Goal: Communication & Community: Ask a question

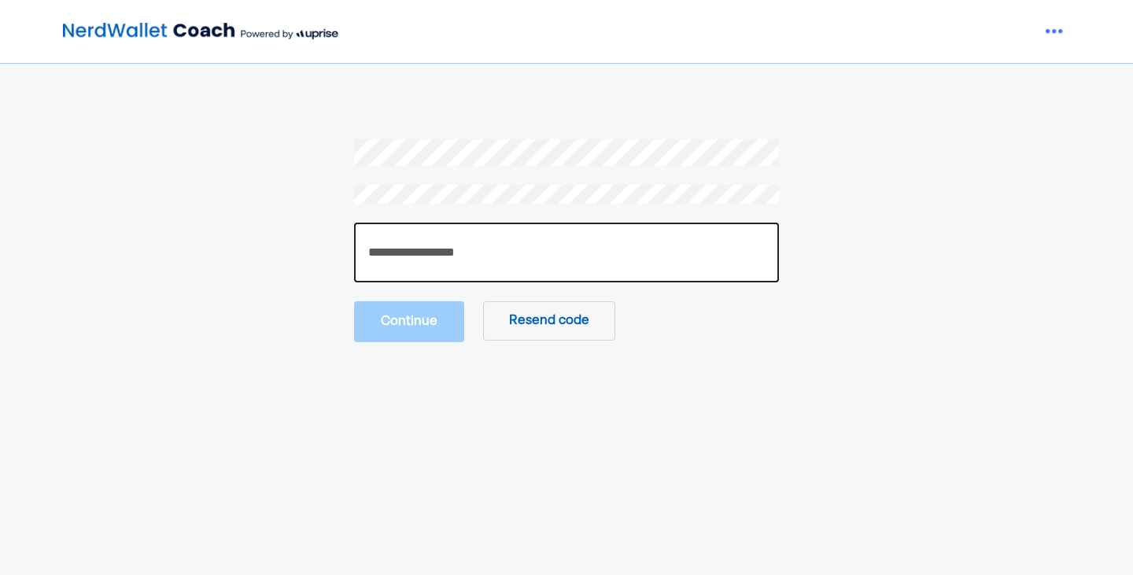
click at [422, 250] on input "number" at bounding box center [566, 253] width 425 height 60
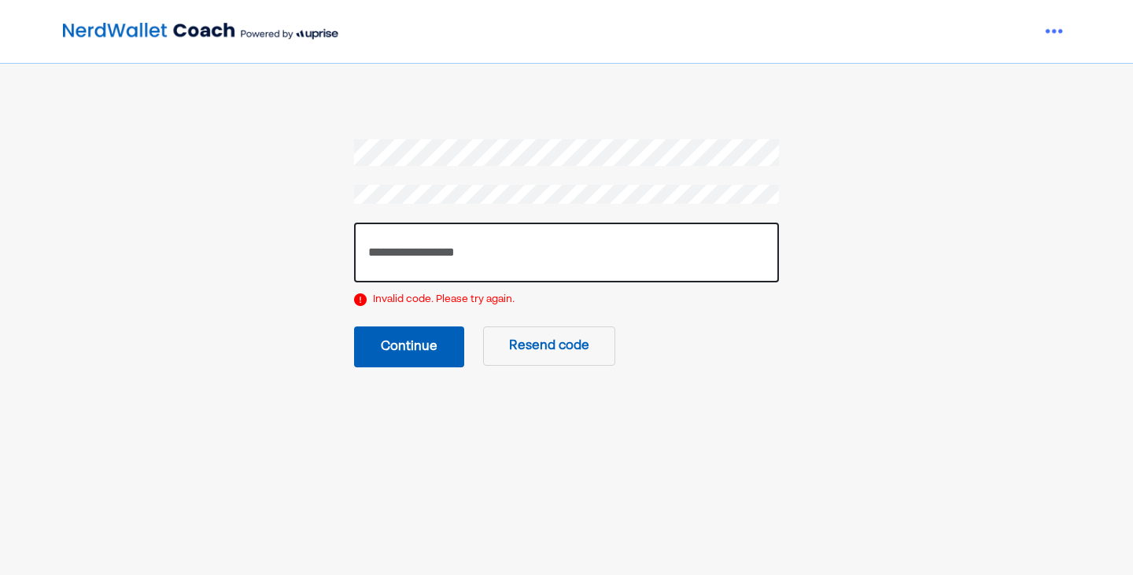
type input "******"
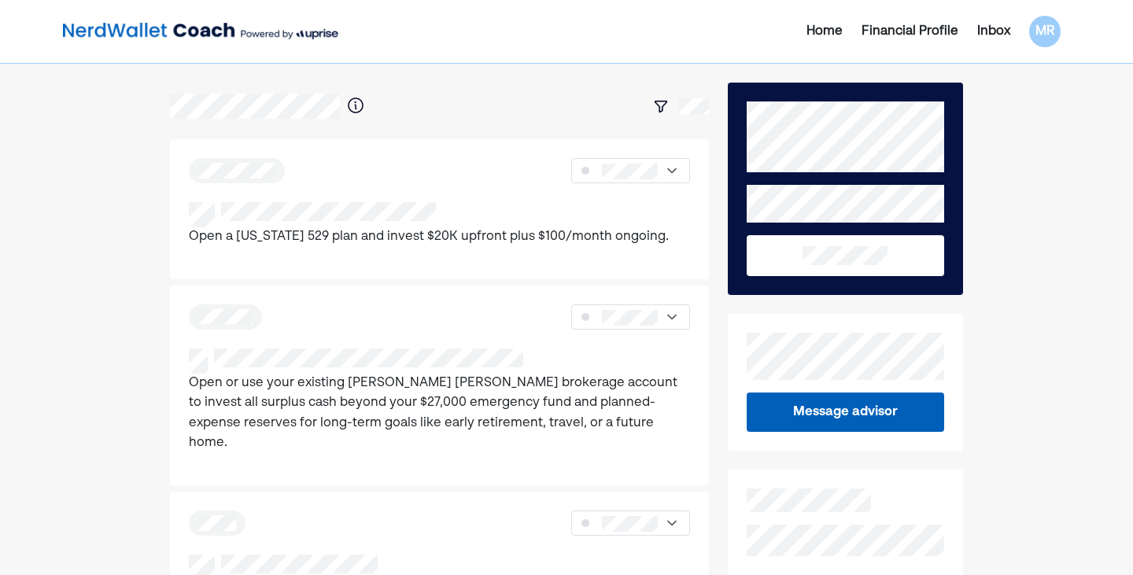
click at [838, 411] on button "Message advisor" at bounding box center [844, 411] width 197 height 39
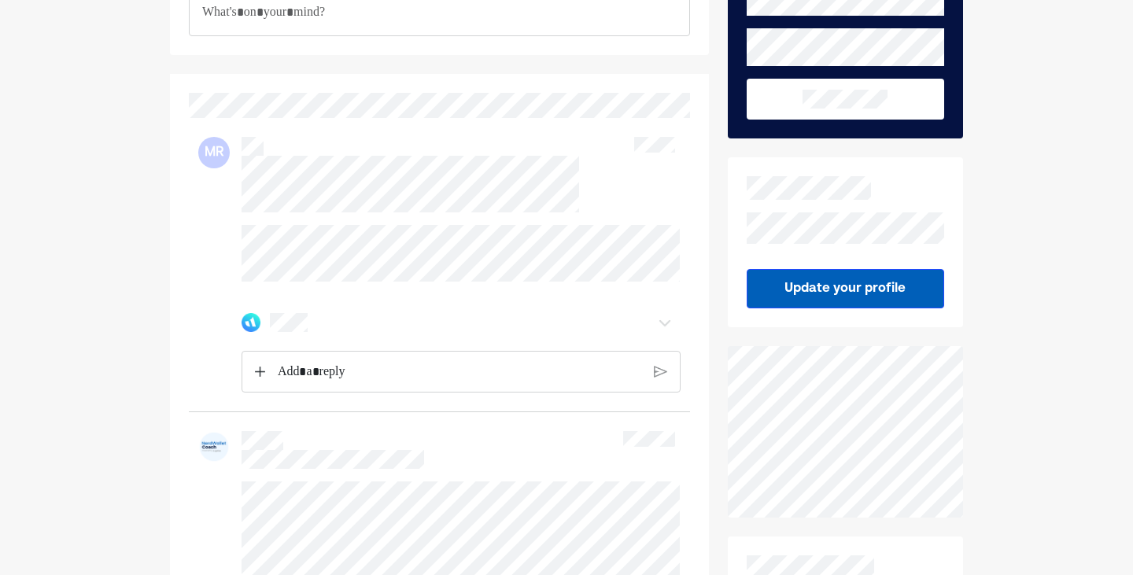
scroll to position [157, 0]
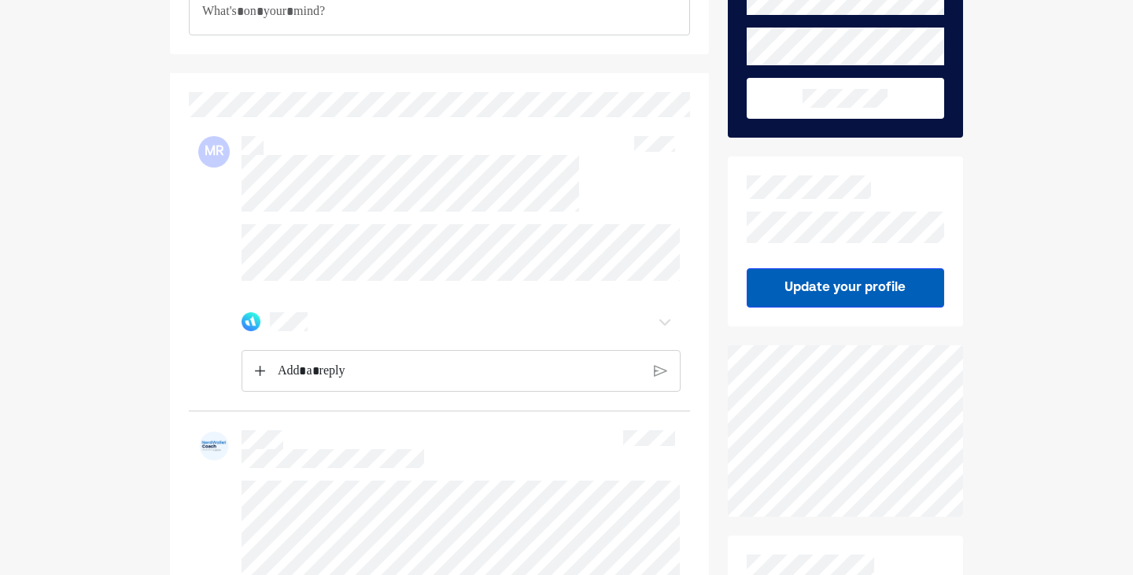
click at [461, 380] on p "Rich Text Editor. Editing area: main" at bounding box center [459, 371] width 363 height 20
click at [661, 331] on img at bounding box center [664, 321] width 19 height 19
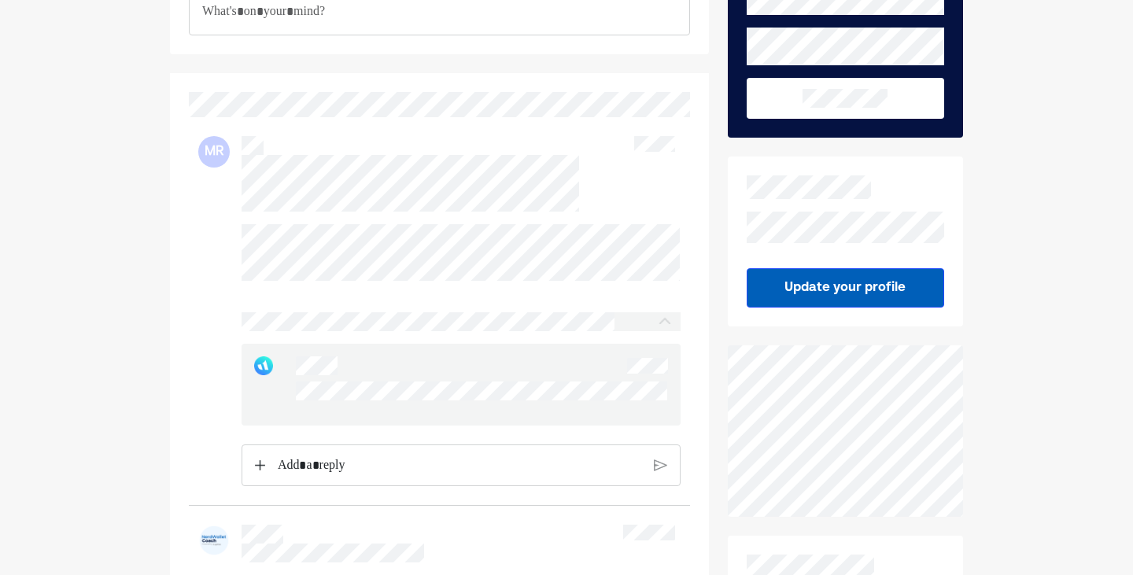
click at [460, 476] on p "Rich Text Editor. Editing area: main" at bounding box center [459, 465] width 363 height 20
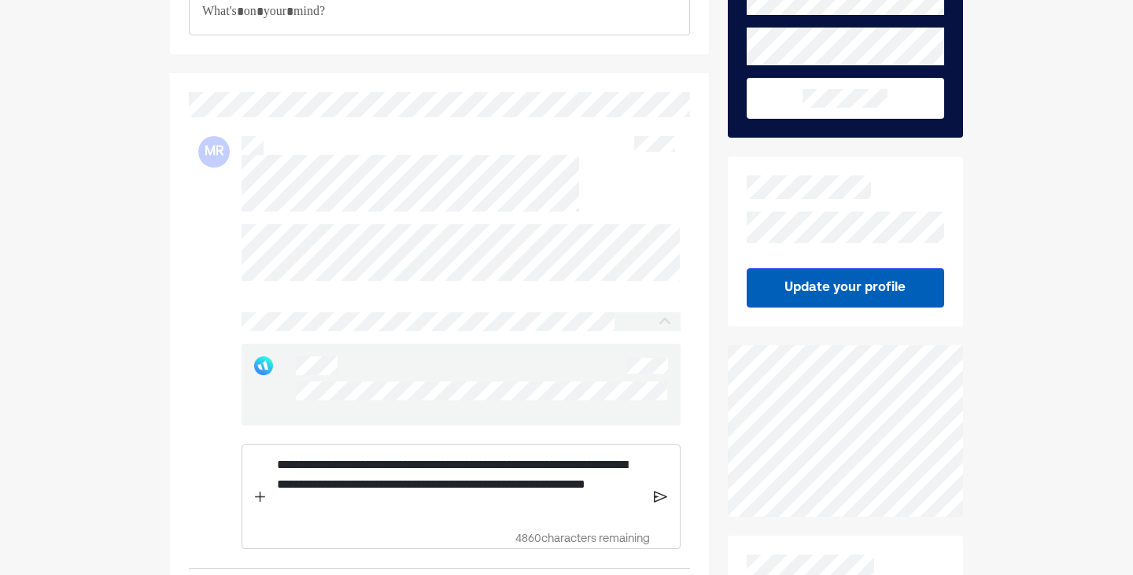
click at [662, 503] on img at bounding box center [660, 496] width 13 height 14
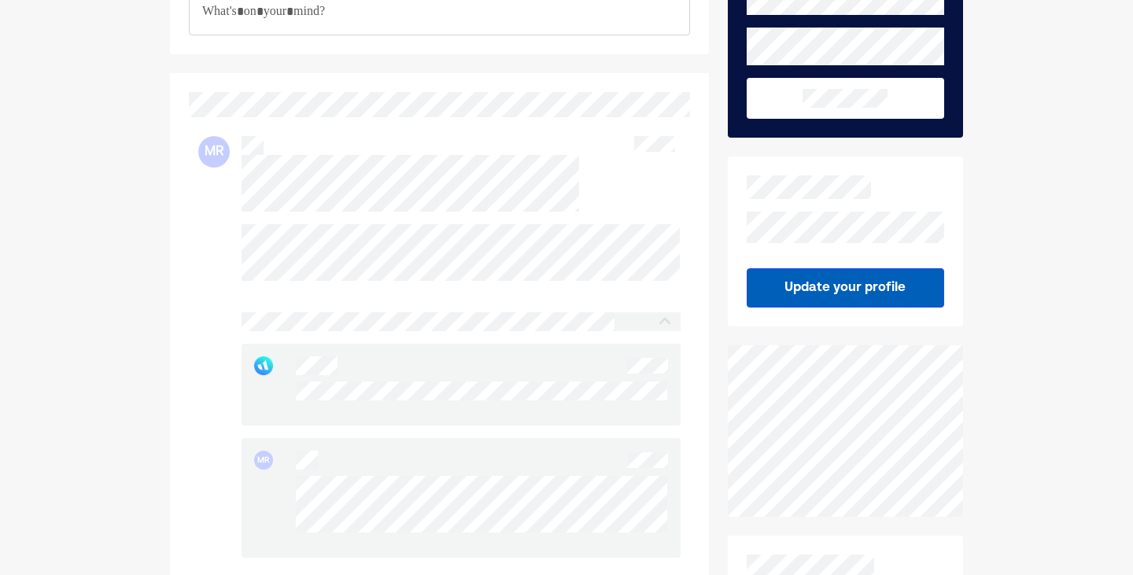
scroll to position [472, 0]
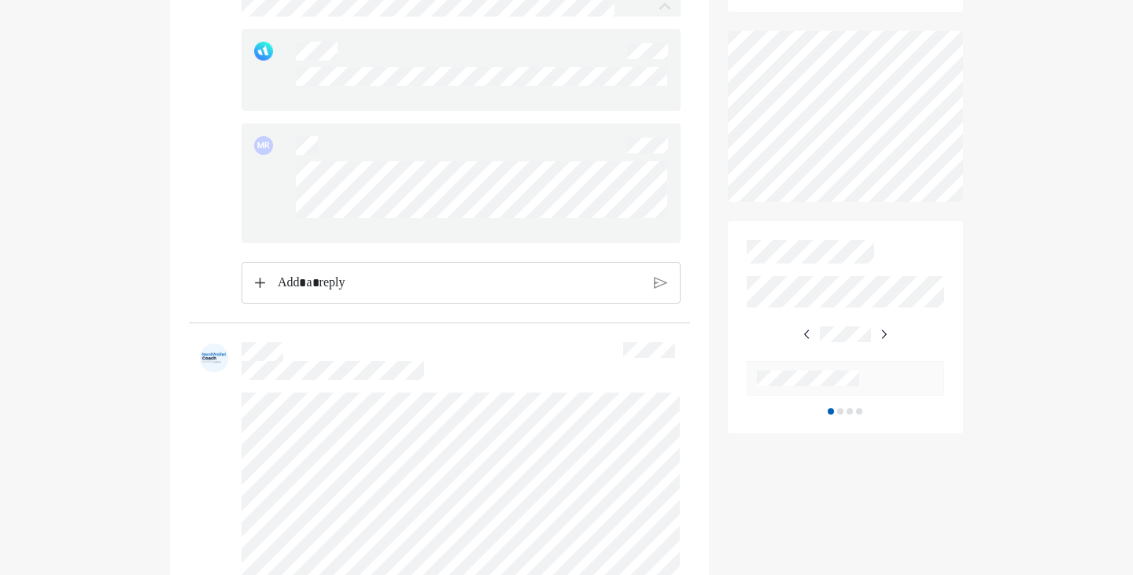
click at [427, 287] on p "Rich Text Editor. Editing area: main" at bounding box center [459, 283] width 363 height 20
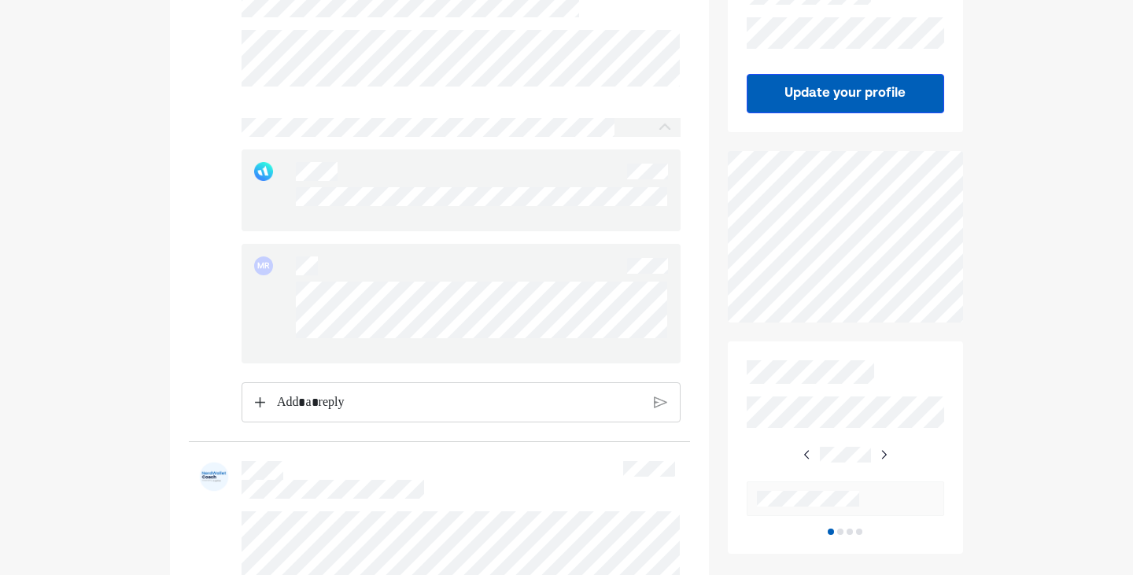
scroll to position [315, 0]
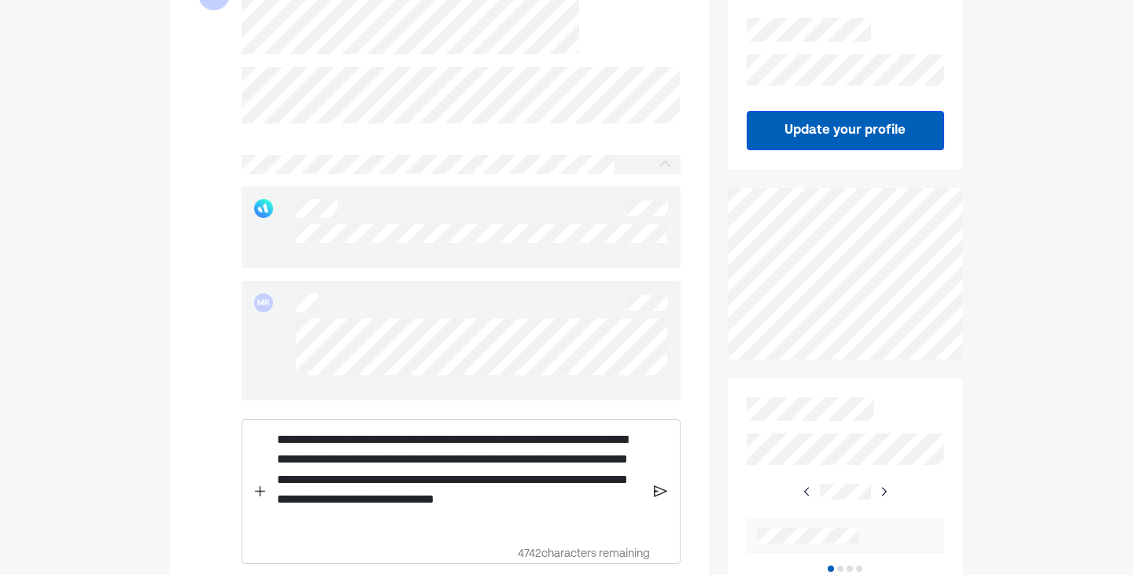
click at [659, 499] on img at bounding box center [660, 491] width 13 height 14
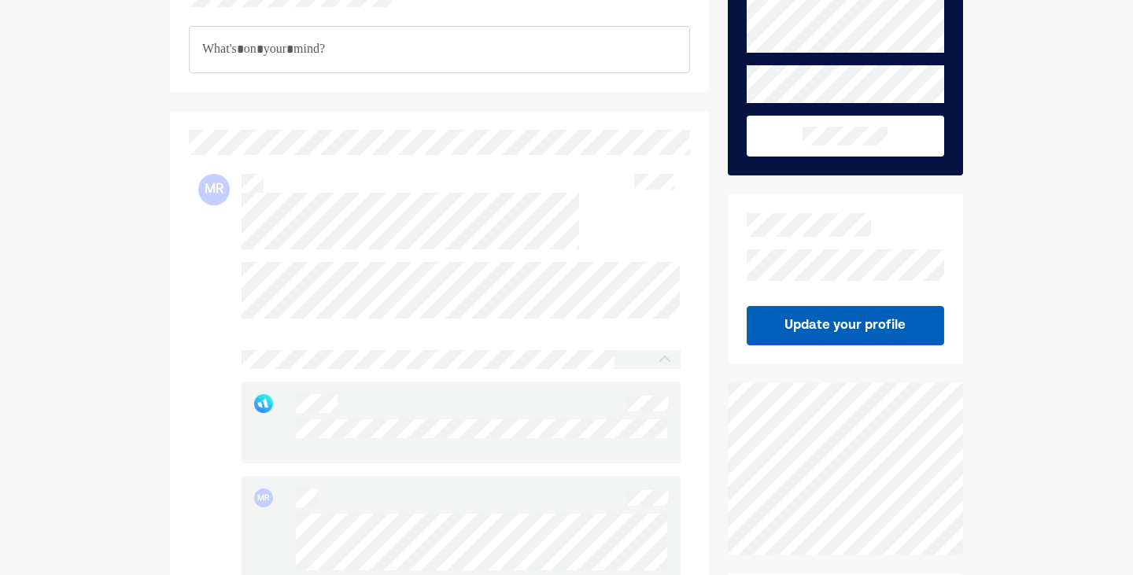
scroll to position [79, 0]
